Goal: Information Seeking & Learning: Learn about a topic

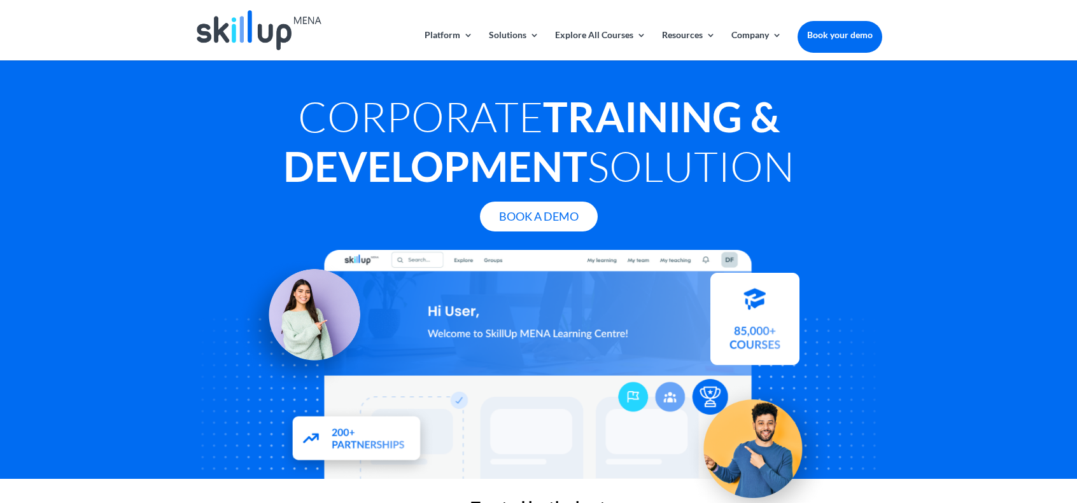
drag, startPoint x: 685, startPoint y: 144, endPoint x: 530, endPoint y: 143, distance: 154.6
click at [536, 144] on h1 "Corporate Training & Development Solution" at bounding box center [538, 145] width 687 height 106
click at [443, 138] on h1 "Corporate Training & Development Solution" at bounding box center [538, 145] width 687 height 106
drag, startPoint x: 302, startPoint y: 114, endPoint x: 801, endPoint y: 166, distance: 501.7
click at [801, 166] on h1 "Corporate Training & Development Solution" at bounding box center [538, 145] width 687 height 106
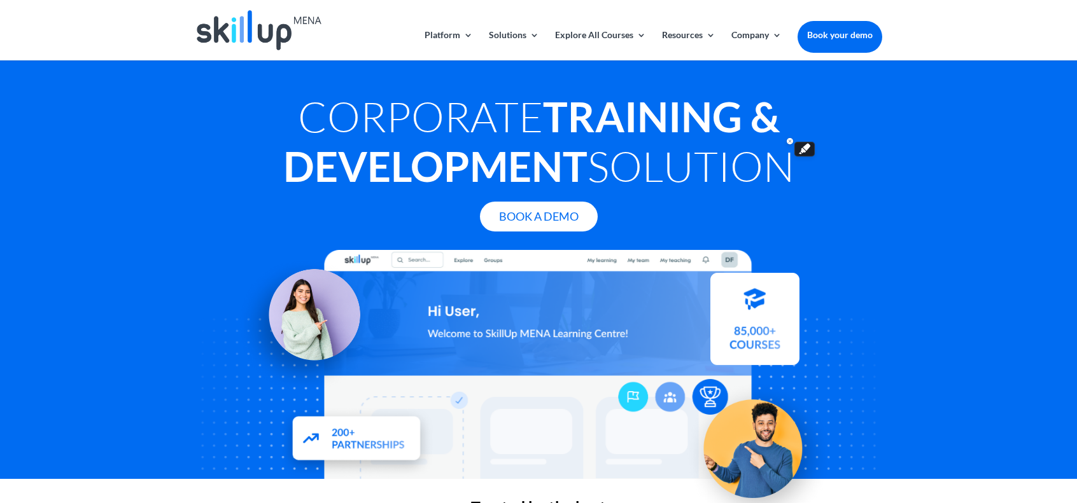
click at [749, 168] on h1 "Corporate Training & Development Solution" at bounding box center [538, 145] width 687 height 106
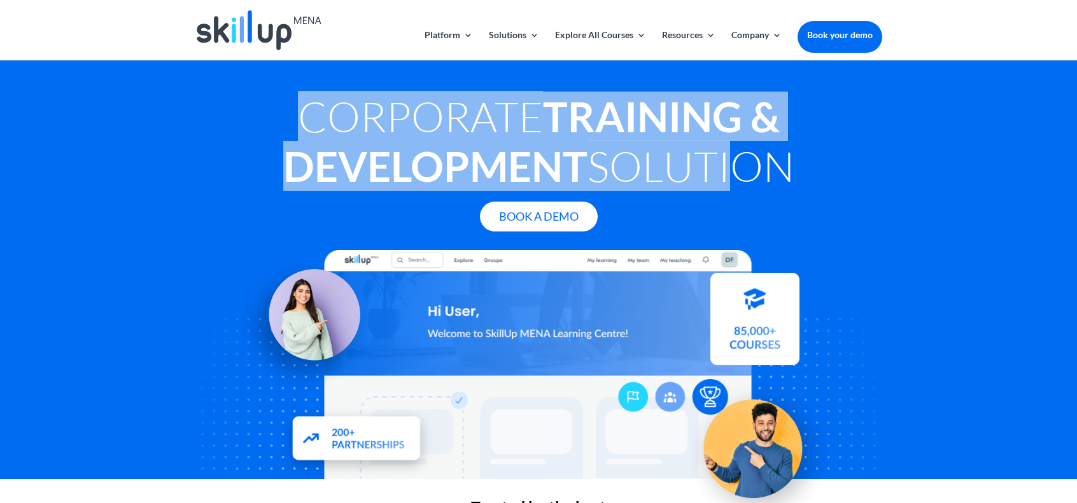
drag, startPoint x: 303, startPoint y: 122, endPoint x: 713, endPoint y: 169, distance: 412.6
click at [713, 169] on h1 "Corporate Training & Development Solution" at bounding box center [538, 145] width 687 height 106
click at [624, 165] on h1 "Corporate Training & Development Solution" at bounding box center [538, 145] width 687 height 106
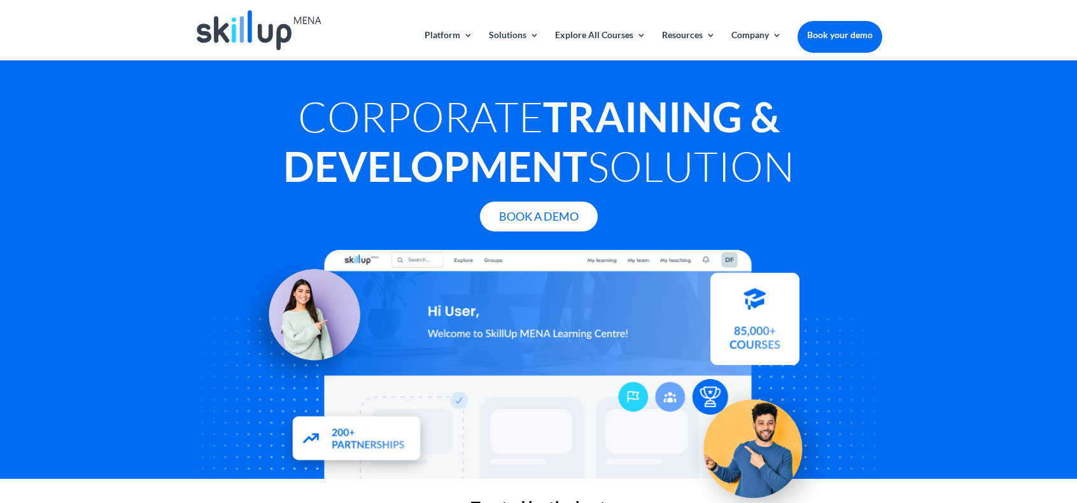
drag, startPoint x: 291, startPoint y: 111, endPoint x: 822, endPoint y: 176, distance: 535.3
click at [822, 176] on h1 "Corporate Training & Development Solution" at bounding box center [538, 145] width 687 height 106
click at [624, 155] on h1 "Corporate Training & Development Solution" at bounding box center [538, 145] width 687 height 106
drag, startPoint x: 295, startPoint y: 122, endPoint x: 809, endPoint y: 176, distance: 517.1
click at [809, 176] on h1 "Corporate Training & Development Solution" at bounding box center [538, 145] width 687 height 106
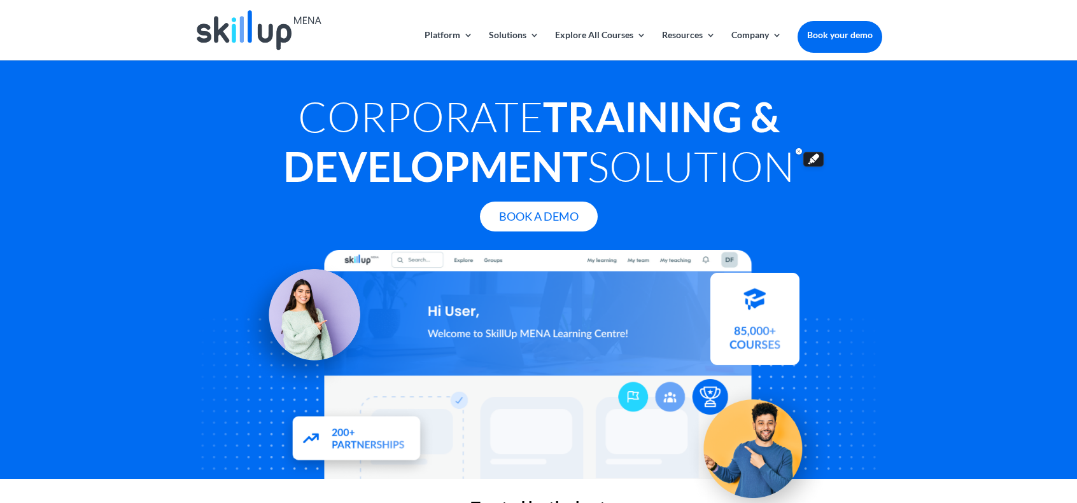
click at [613, 157] on h1 "Corporate Training & Development Solution" at bounding box center [538, 145] width 687 height 106
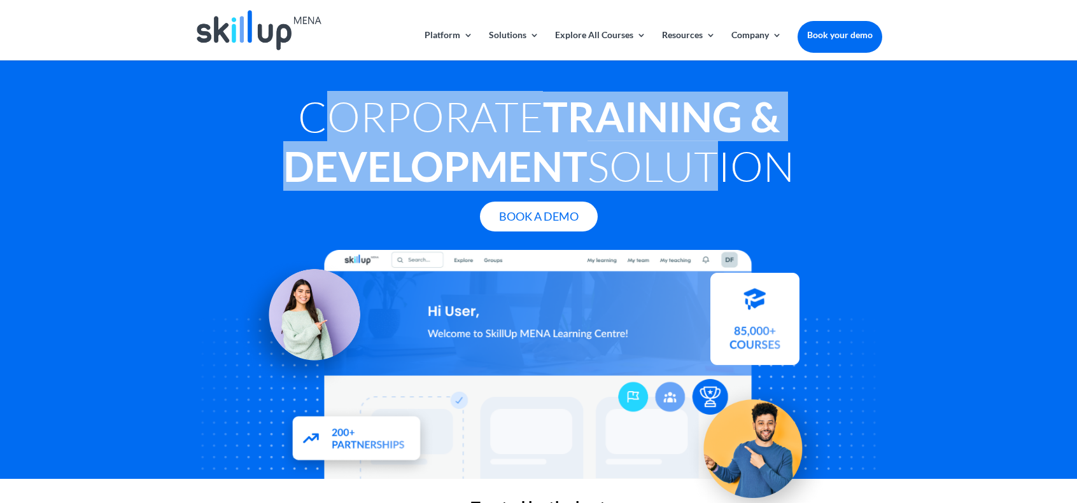
drag, startPoint x: 309, startPoint y: 113, endPoint x: 695, endPoint y: 151, distance: 388.2
click at [695, 151] on h1 "Corporate Training & Development Solution" at bounding box center [538, 145] width 687 height 106
click at [456, 139] on h1 "Corporate Training & Development Solution" at bounding box center [538, 145] width 687 height 106
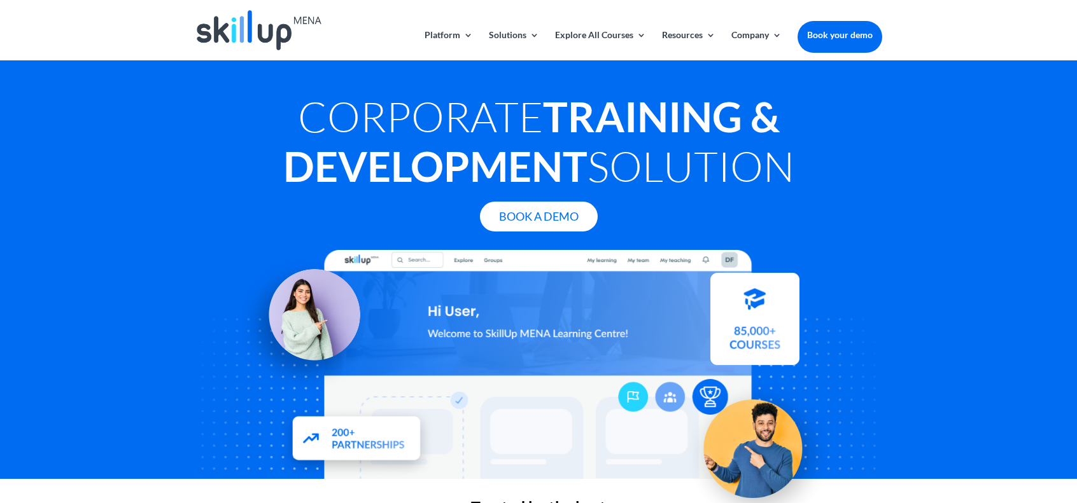
drag, startPoint x: 305, startPoint y: 119, endPoint x: 825, endPoint y: 184, distance: 524.0
click at [825, 184] on h1 "Corporate Training & Development Solution" at bounding box center [538, 145] width 687 height 106
click at [708, 165] on h1 "Corporate Training & Development Solution" at bounding box center [538, 145] width 687 height 106
drag, startPoint x: 300, startPoint y: 109, endPoint x: 858, endPoint y: 193, distance: 563.8
click at [858, 193] on h1 "Corporate Training & Development Solution" at bounding box center [538, 145] width 687 height 106
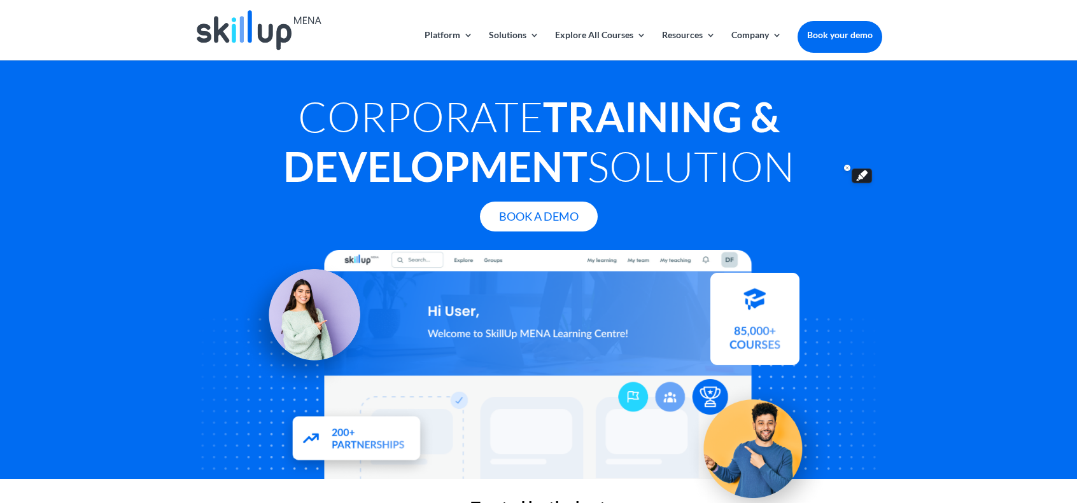
click at [667, 157] on h1 "Corporate Training & Development Solution" at bounding box center [538, 145] width 687 height 106
click at [571, 148] on strong "Training & Development" at bounding box center [531, 141] width 496 height 99
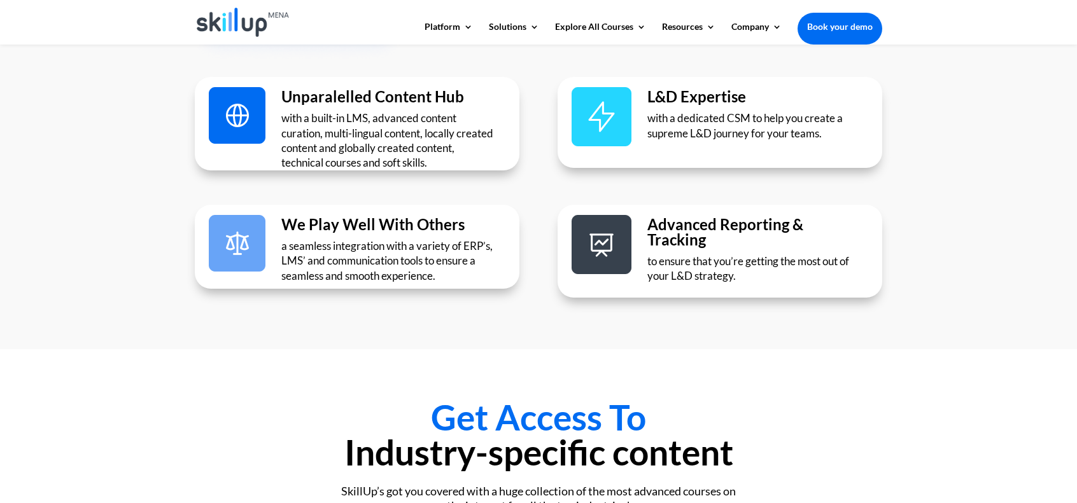
scroll to position [2355, 0]
click at [135, 158] on div "What you get with SkillUp! SkillUp’s L&D platform can be effortlessly designed …" at bounding box center [538, 71] width 1077 height 556
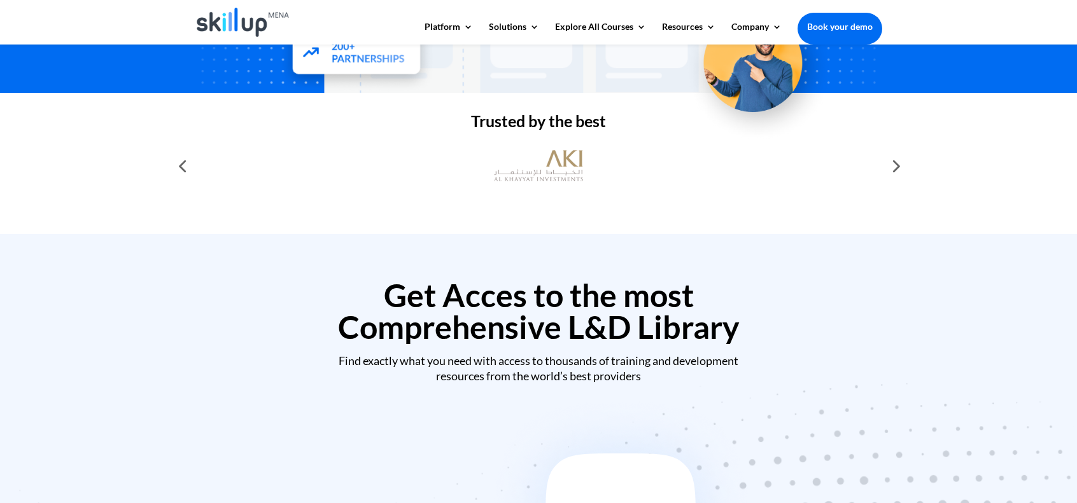
scroll to position [382, 0]
